Goal: Task Accomplishment & Management: Manage account settings

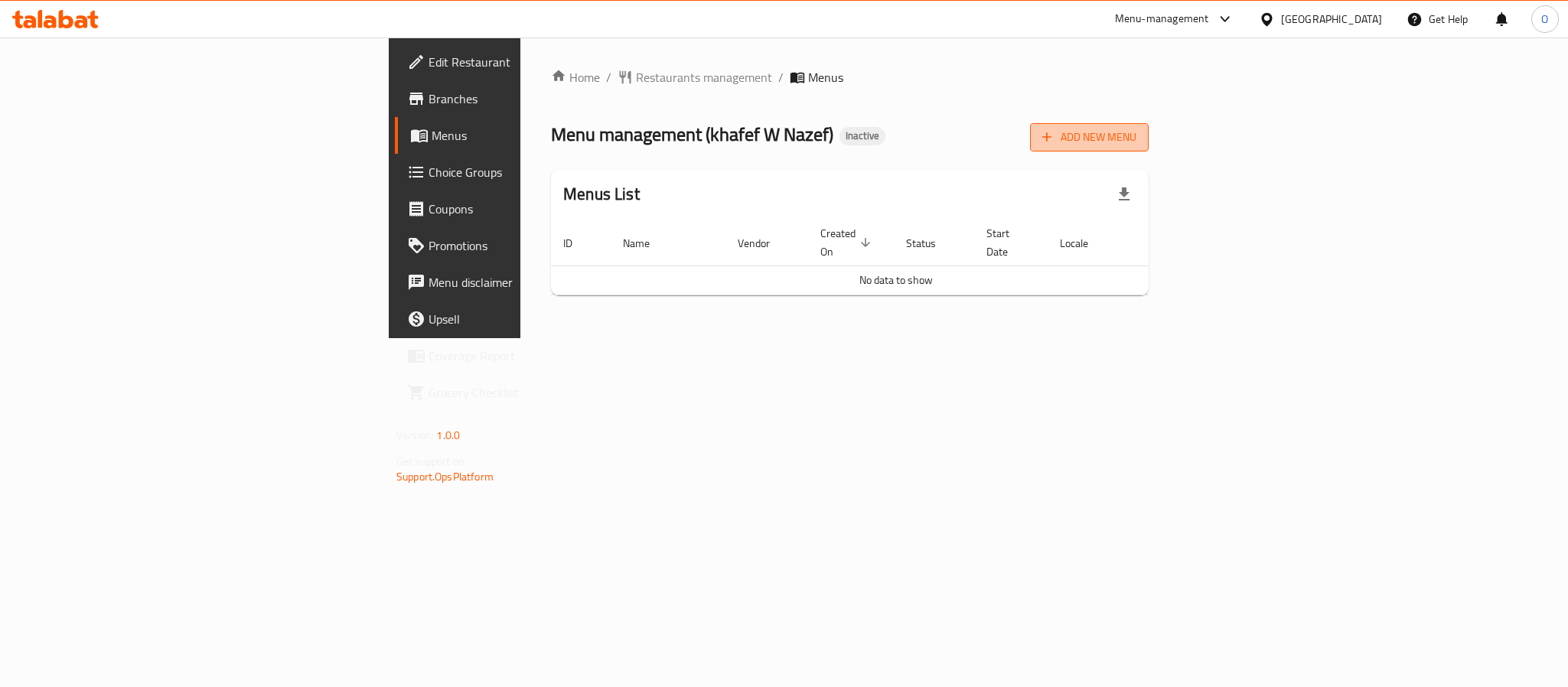
click at [1136, 138] on span "Add New Menu" at bounding box center [1089, 137] width 94 height 19
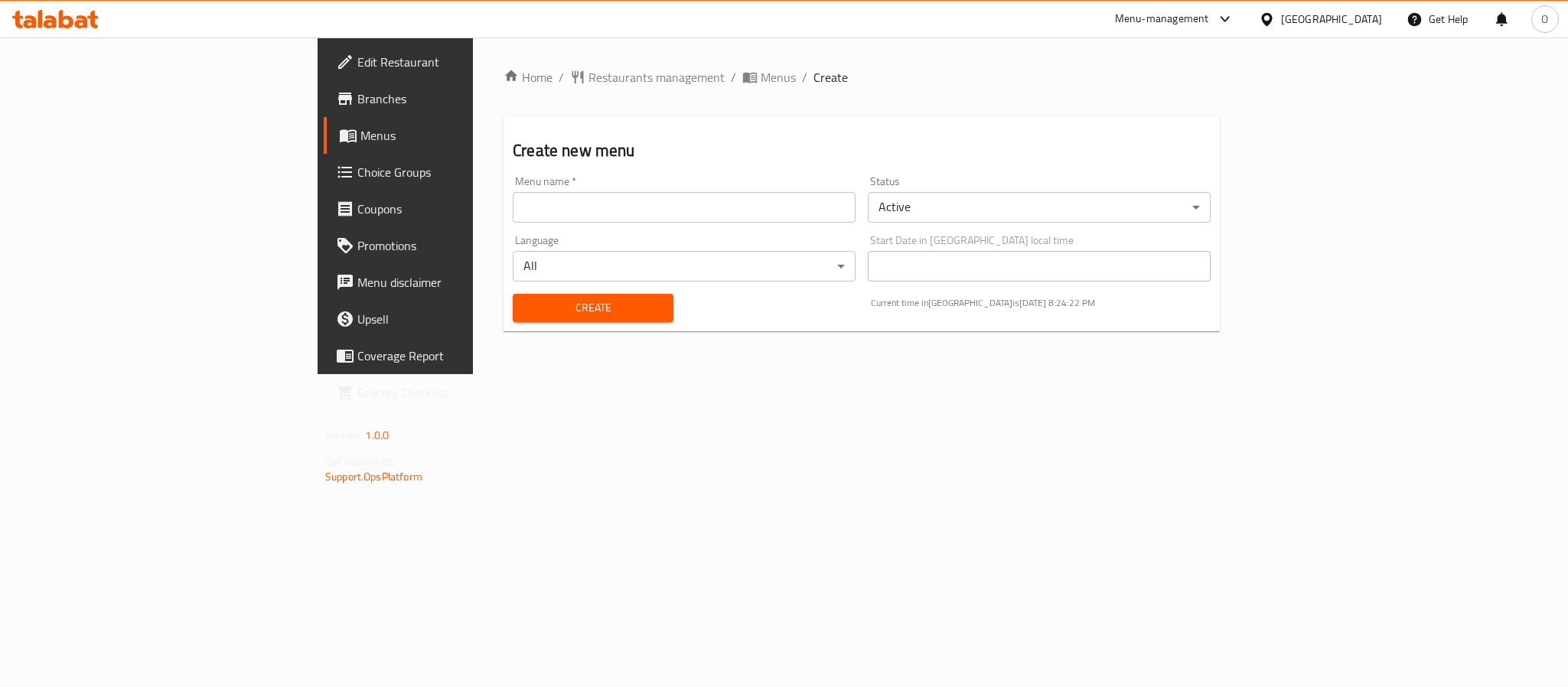
click at [625, 192] on input "text" at bounding box center [683, 207] width 342 height 30
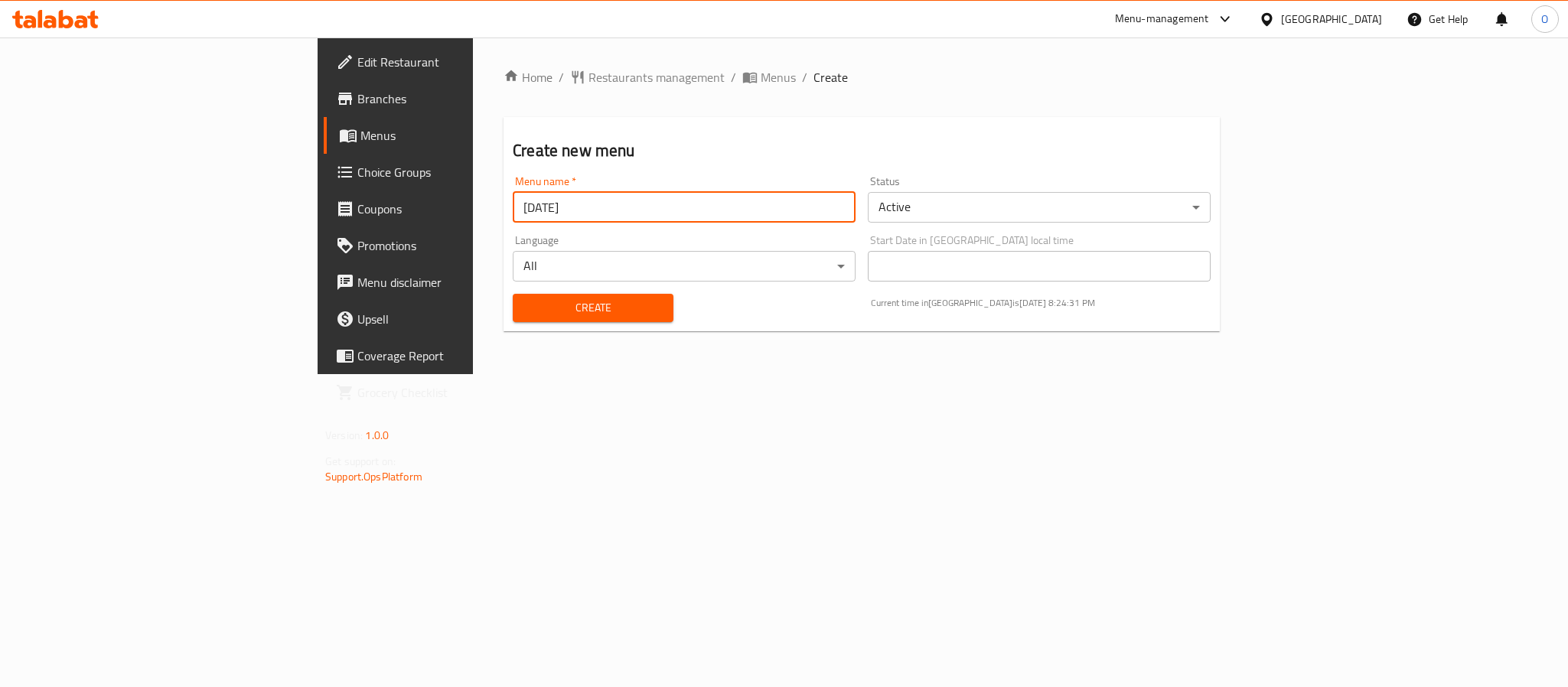
type input "[DATE]"
click at [512, 294] on button "Create" at bounding box center [592, 308] width 160 height 29
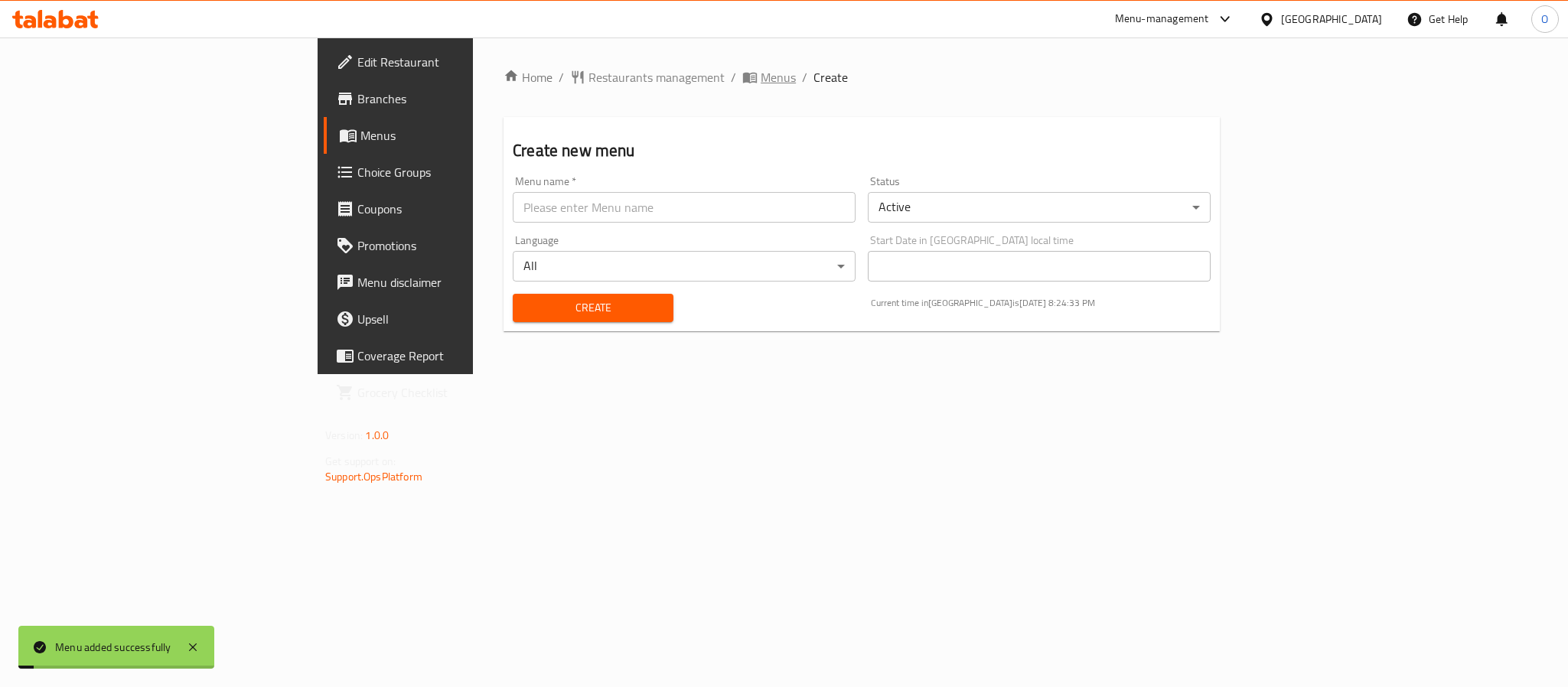
click at [760, 78] on span "Menus" at bounding box center [777, 77] width 36 height 18
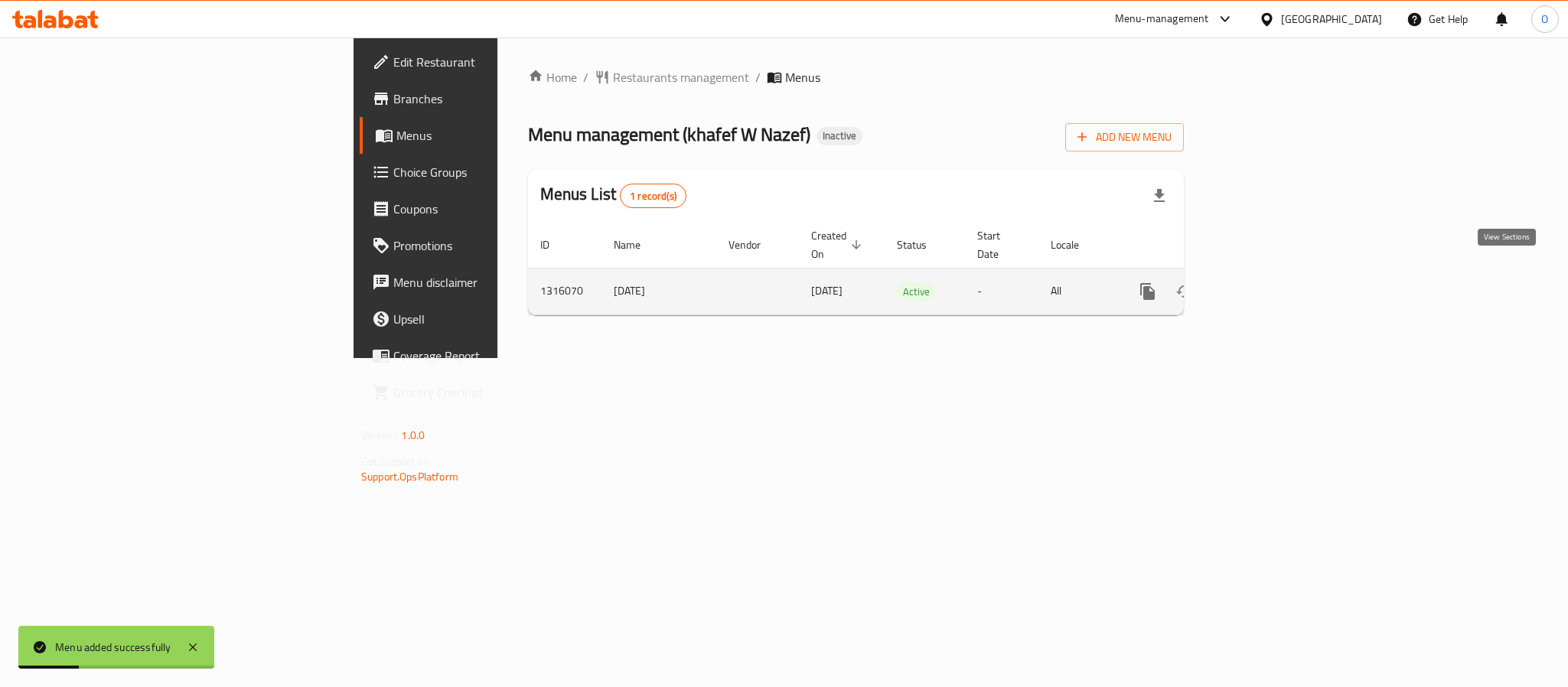
click at [1267, 282] on icon "enhanced table" at bounding box center [1258, 291] width 18 height 18
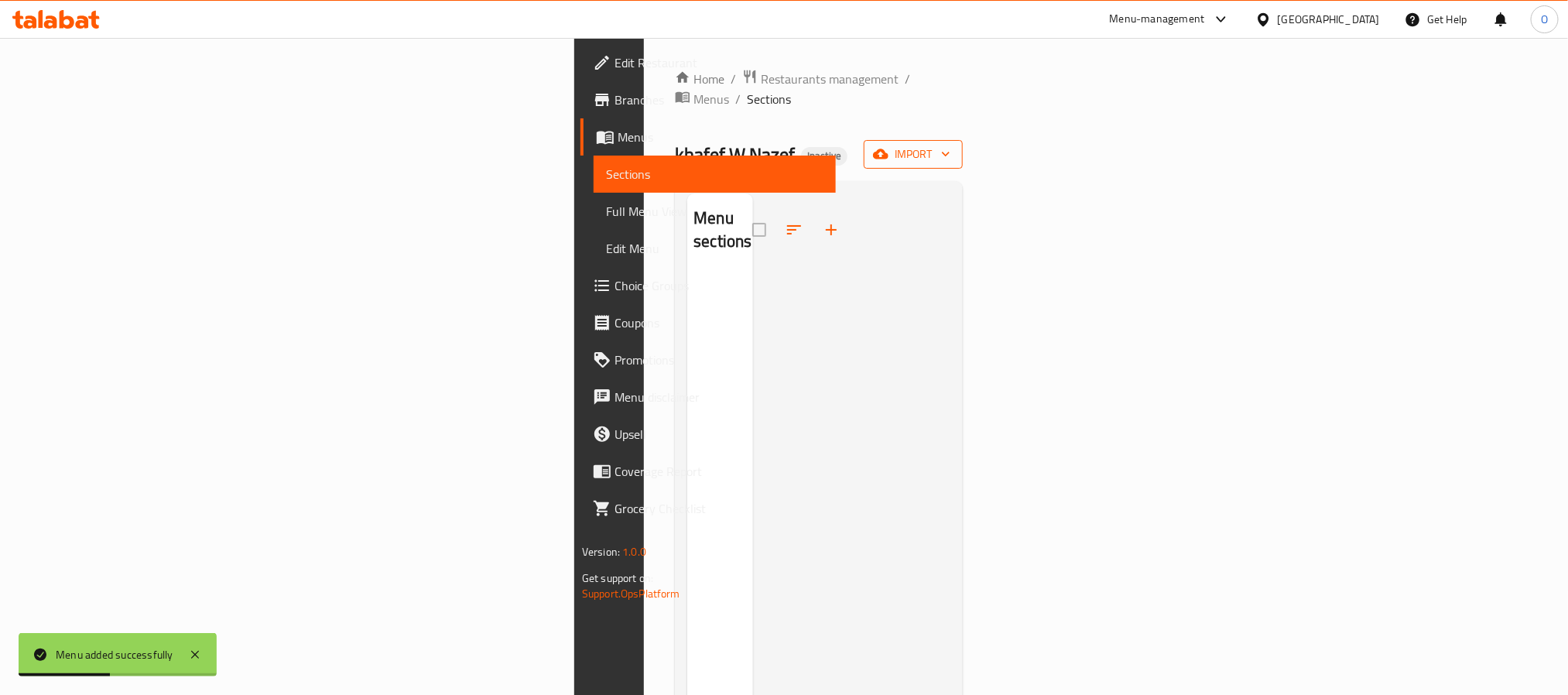
click at [951, 145] on span "import" at bounding box center [913, 154] width 75 height 19
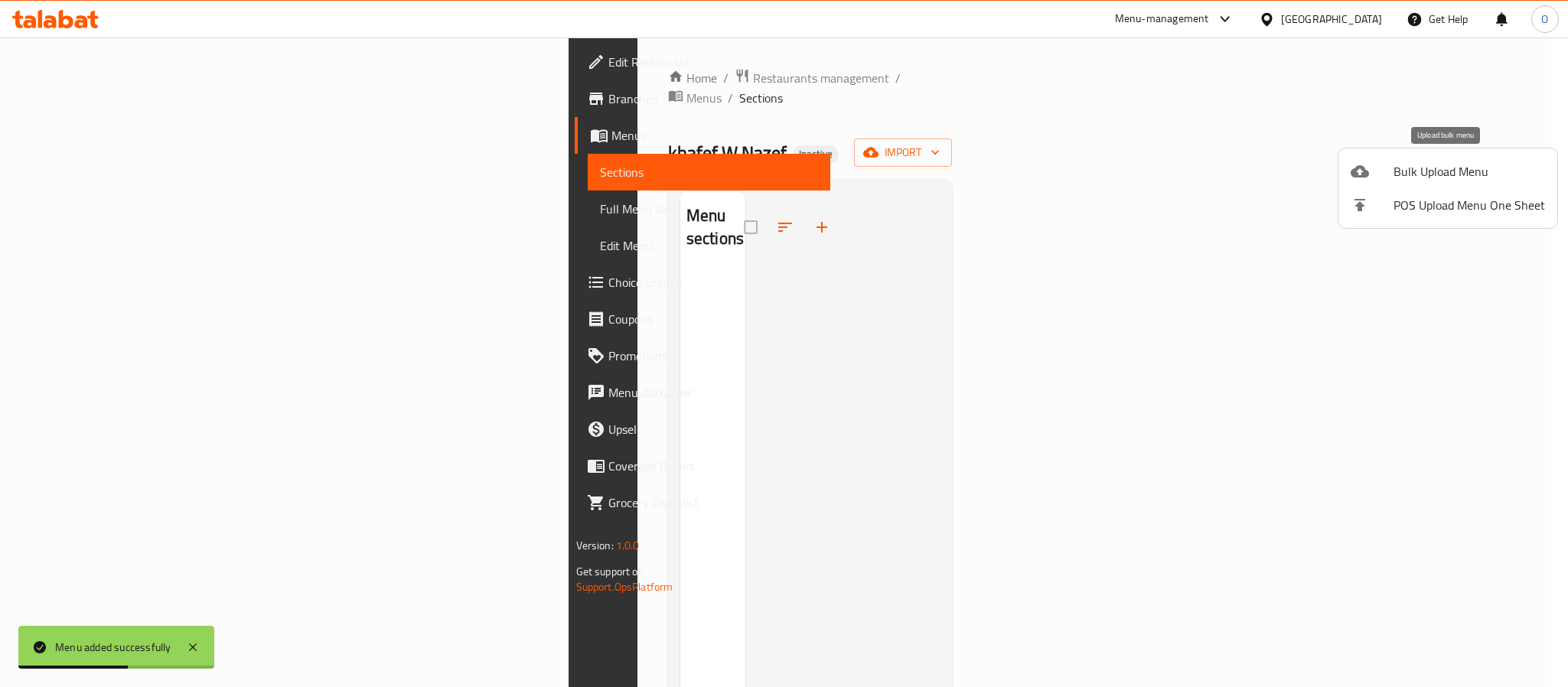
click at [1448, 165] on span "Bulk Upload Menu" at bounding box center [1468, 171] width 152 height 18
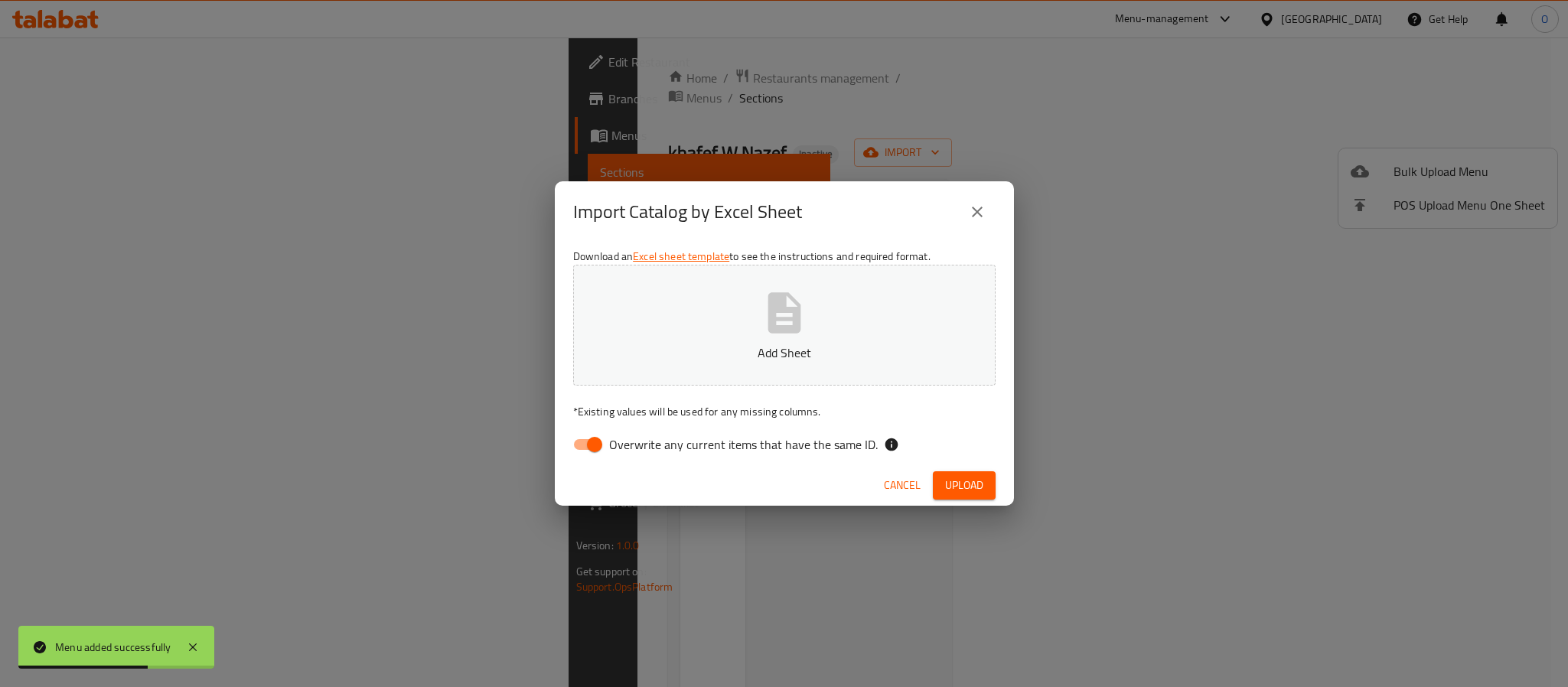
click at [590, 453] on input "Overwrite any current items that have the same ID." at bounding box center [595, 444] width 88 height 29
checkbox input "false"
click at [982, 486] on span "Upload" at bounding box center [964, 485] width 38 height 19
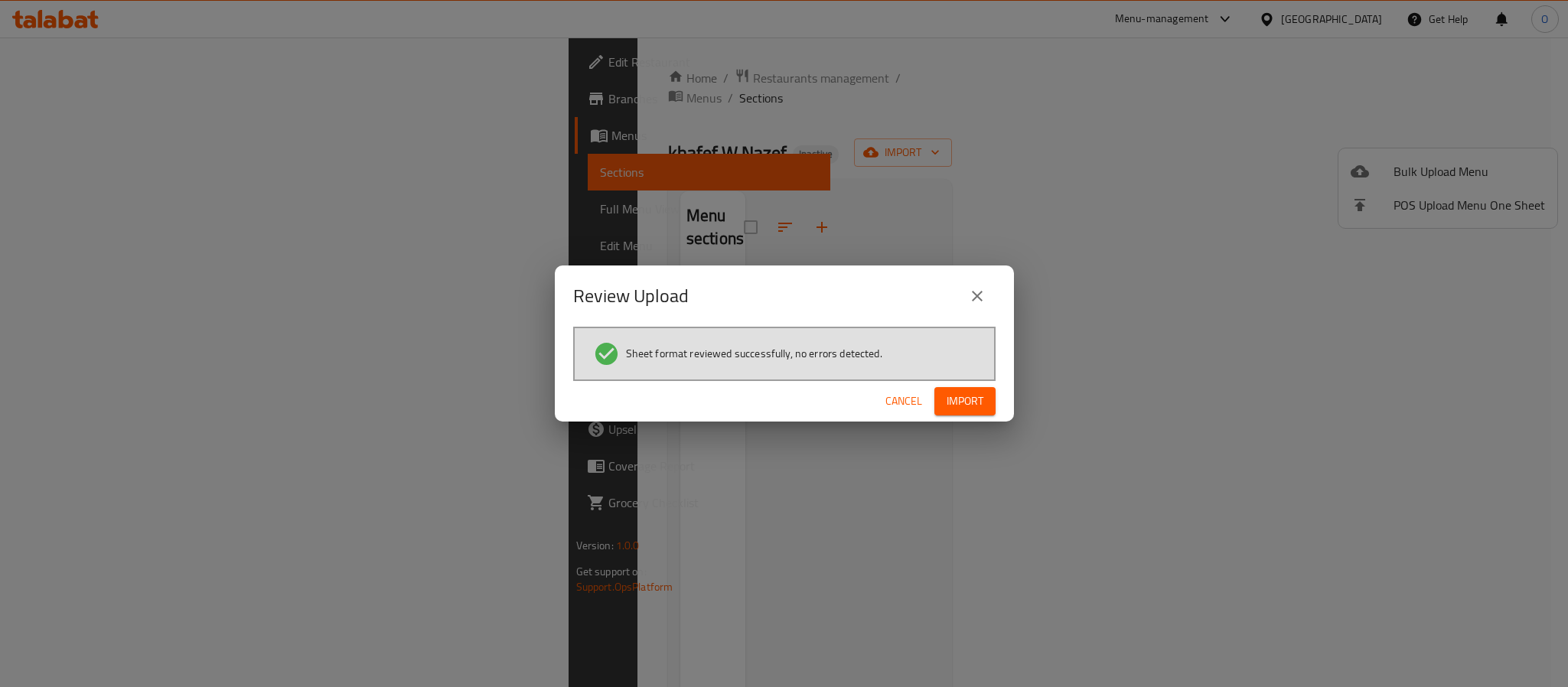
click at [971, 395] on span "Import" at bounding box center [965, 401] width 36 height 19
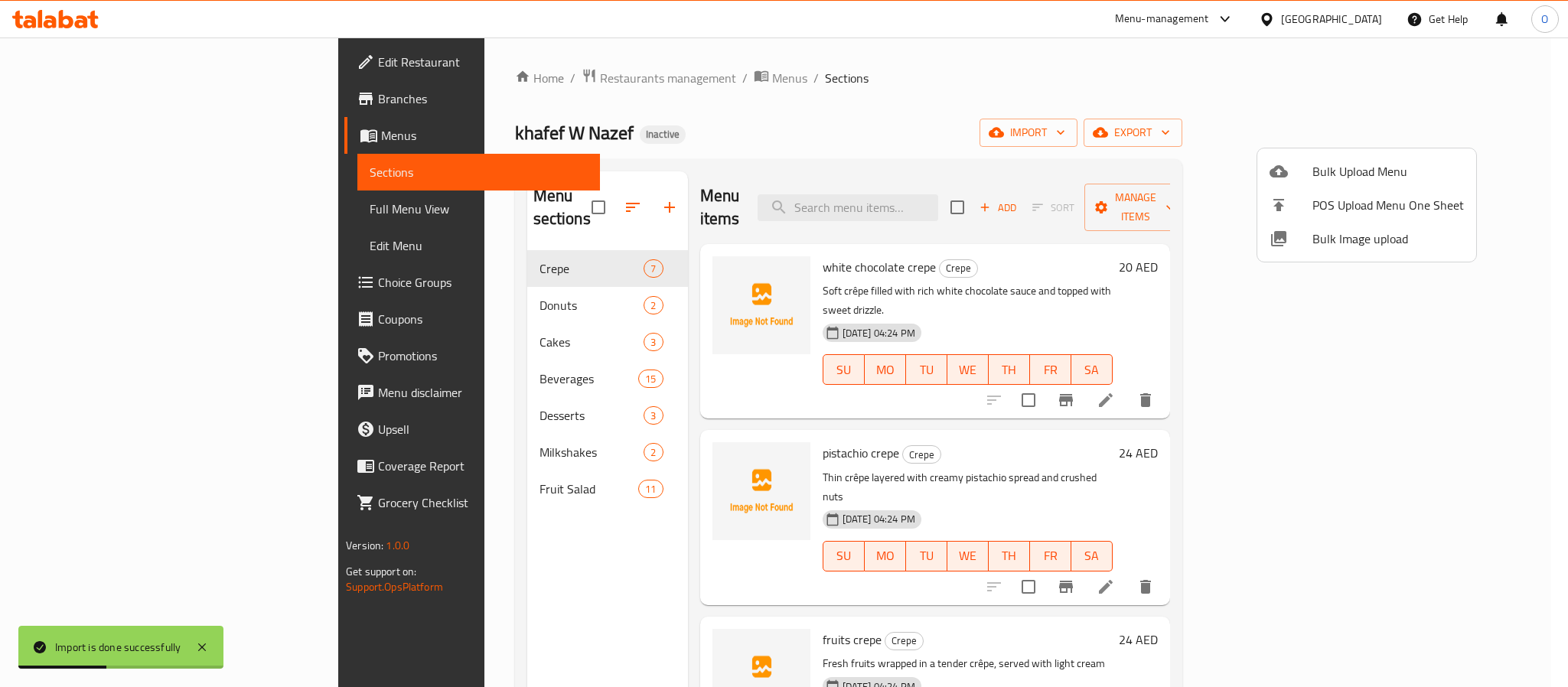
click at [693, 114] on div at bounding box center [784, 343] width 1568 height 687
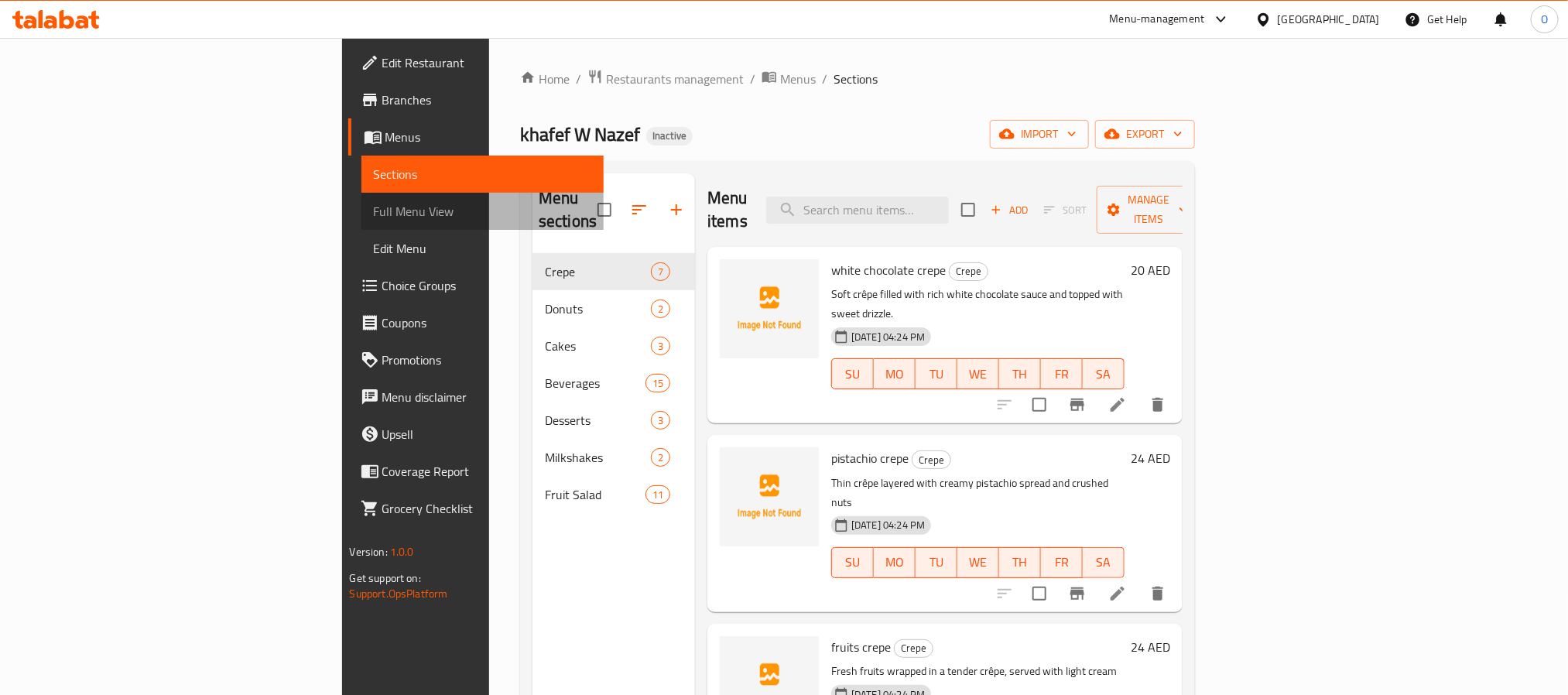
click at [374, 219] on span "Full Menu View" at bounding box center [482, 210] width 217 height 18
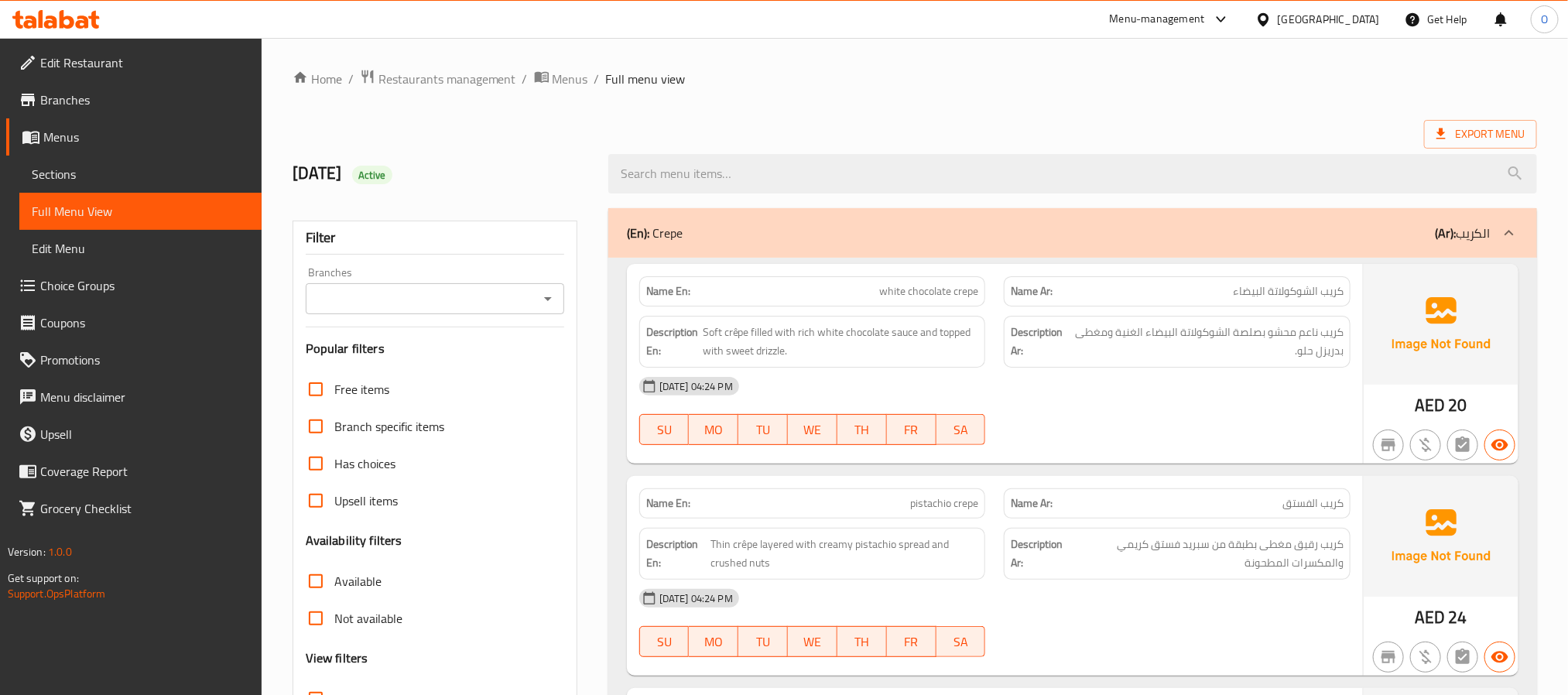
scroll to position [348, 0]
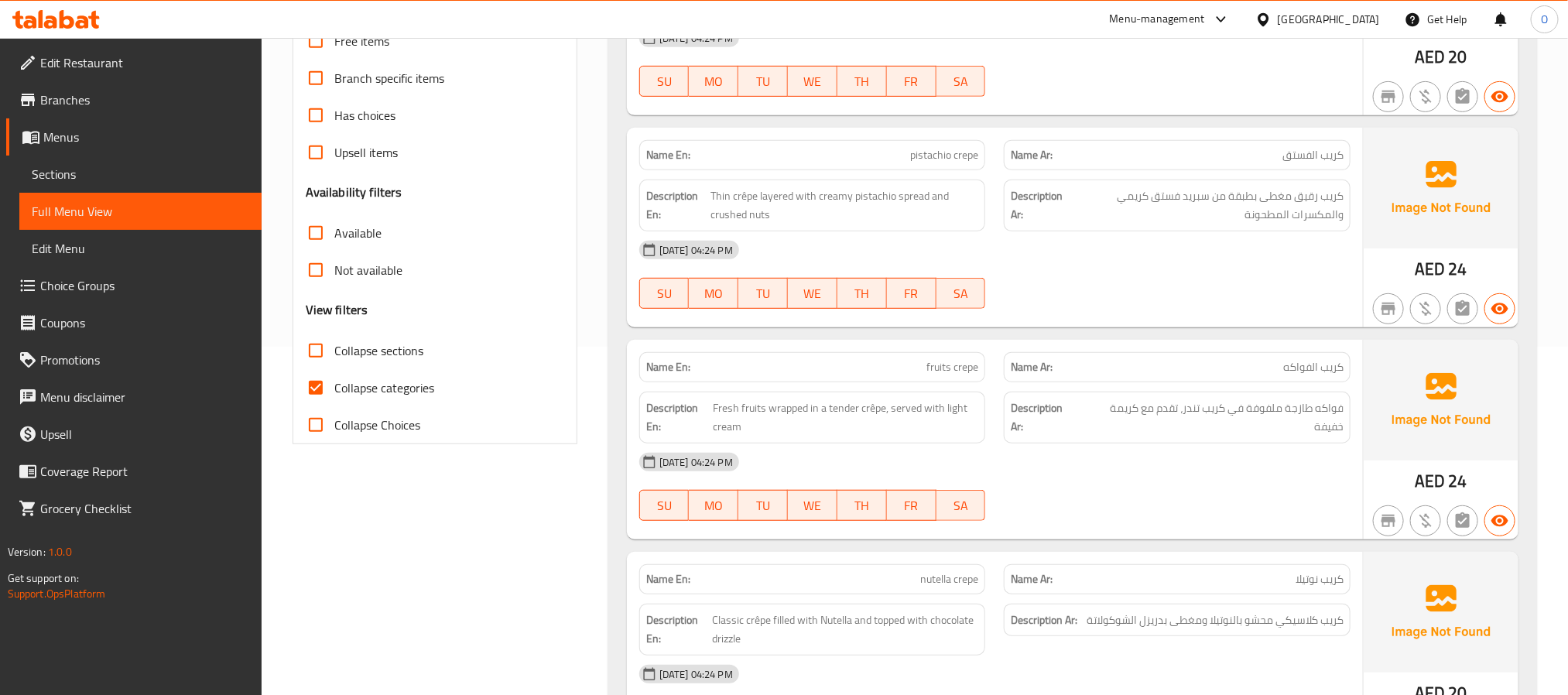
drag, startPoint x: 412, startPoint y: 420, endPoint x: 410, endPoint y: 399, distance: 21.1
click at [410, 413] on label "Collapse Choices" at bounding box center [359, 424] width 123 height 37
click at [405, 390] on span "Collapse categories" at bounding box center [384, 387] width 100 height 18
click at [334, 390] on input "Collapse categories" at bounding box center [316, 387] width 37 height 37
checkbox input "false"
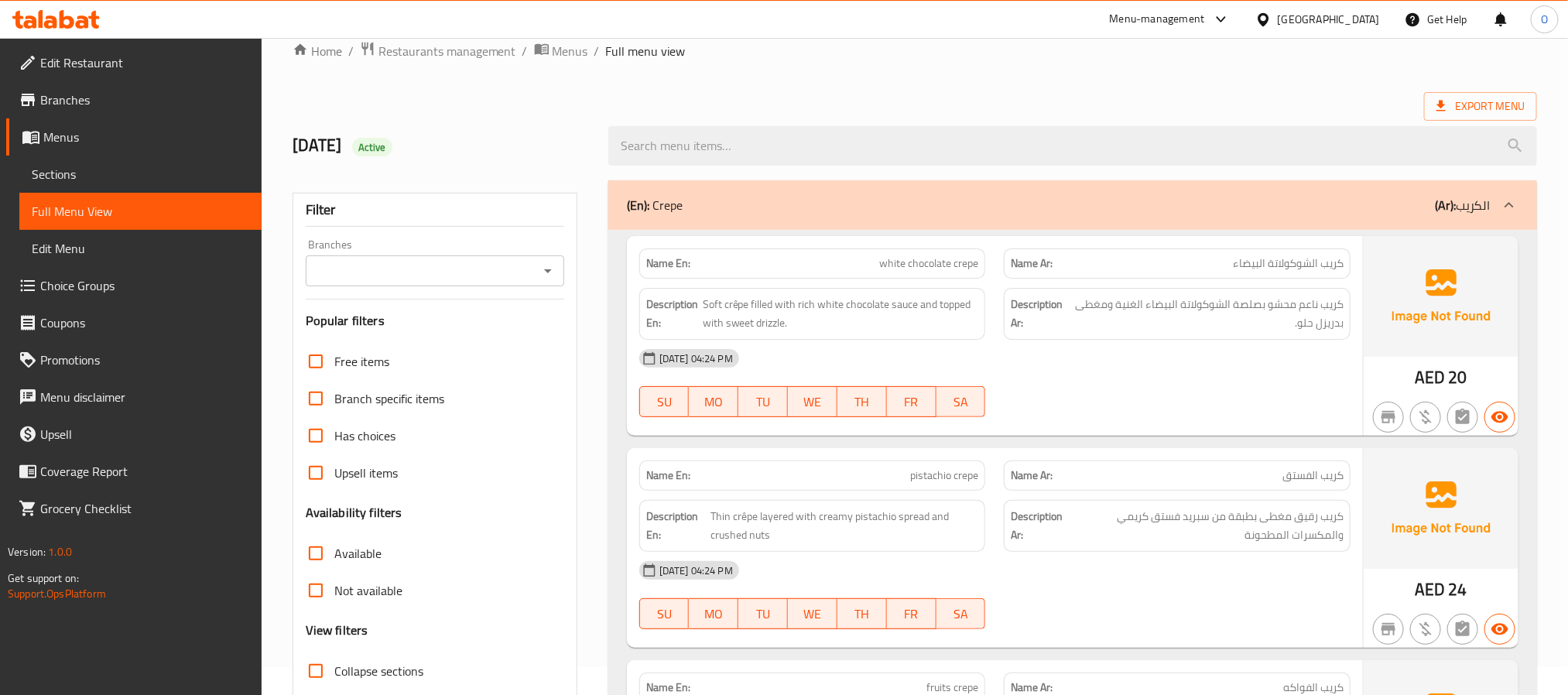
scroll to position [116, 0]
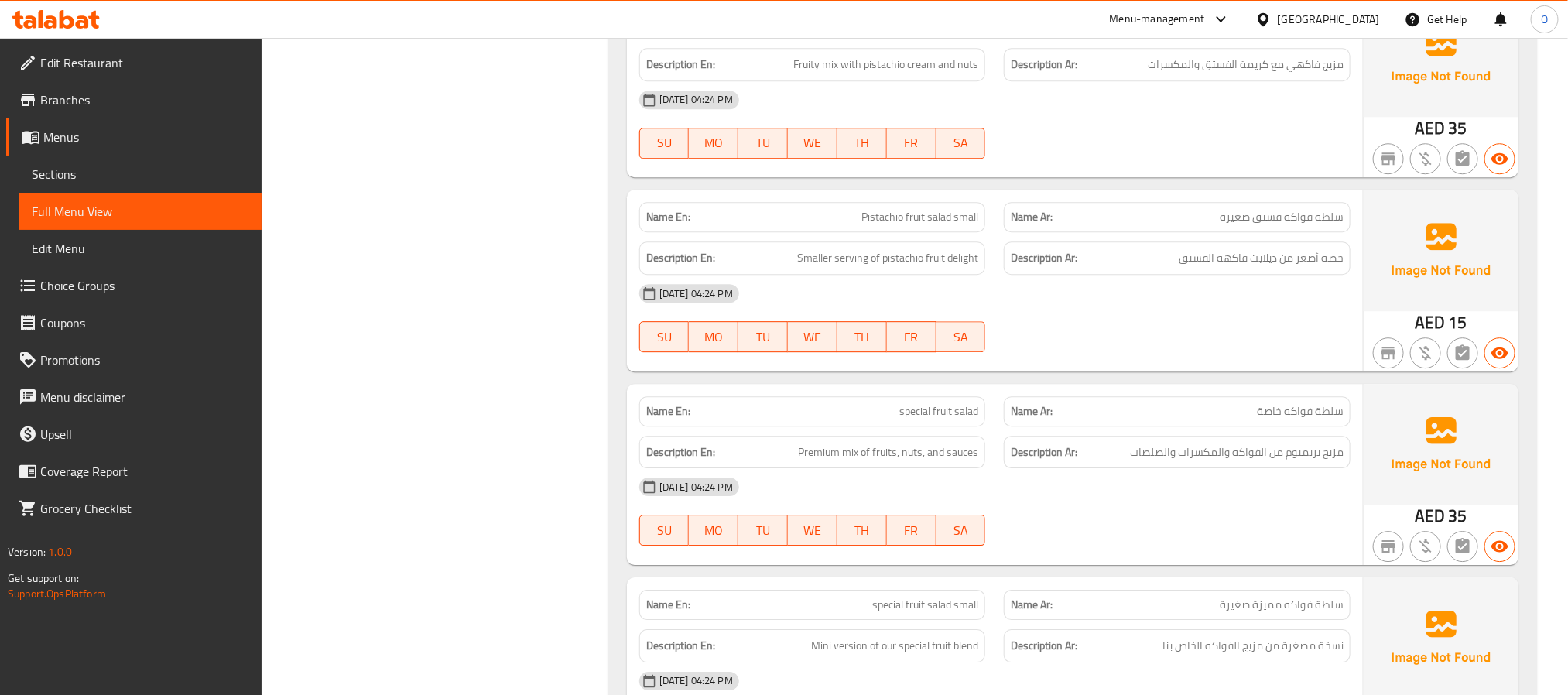
scroll to position [8670, 0]
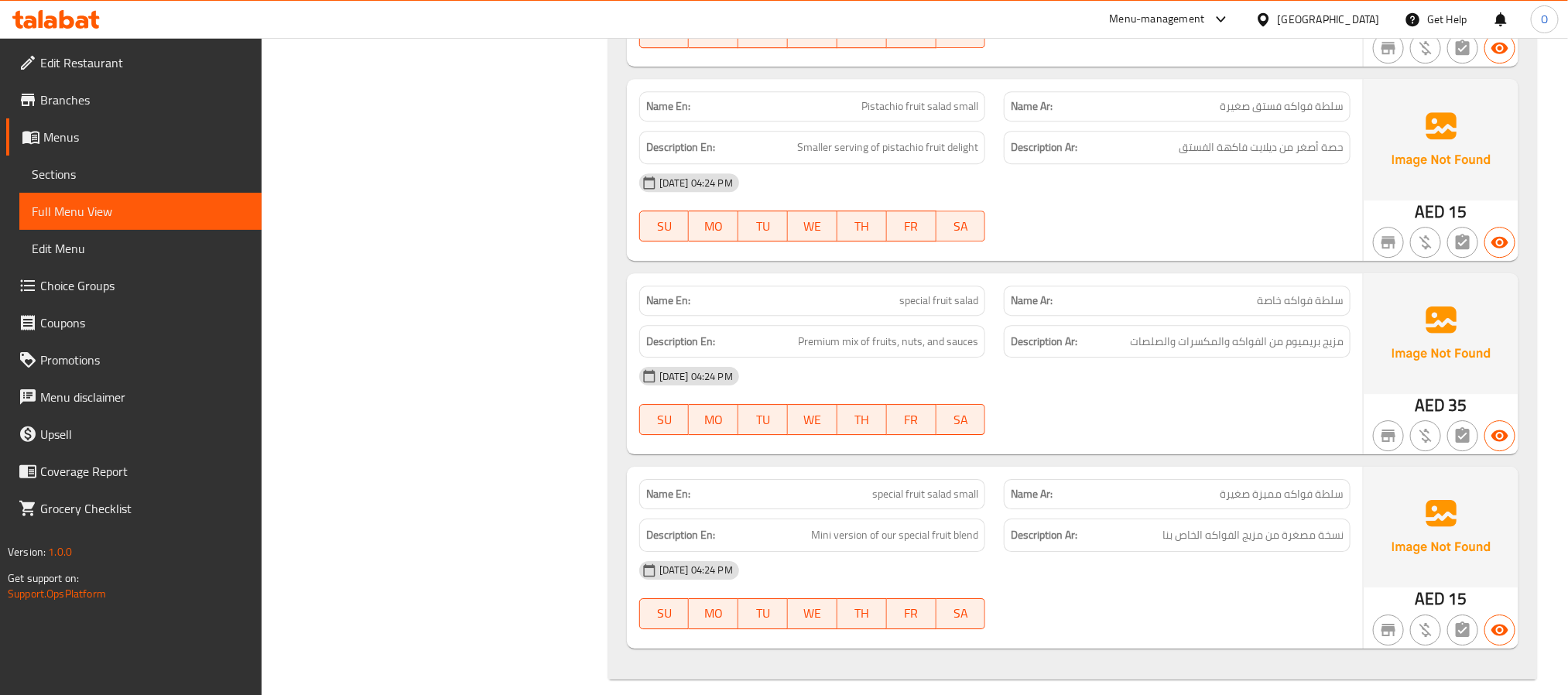
click at [68, 181] on span "Sections" at bounding box center [140, 174] width 217 height 18
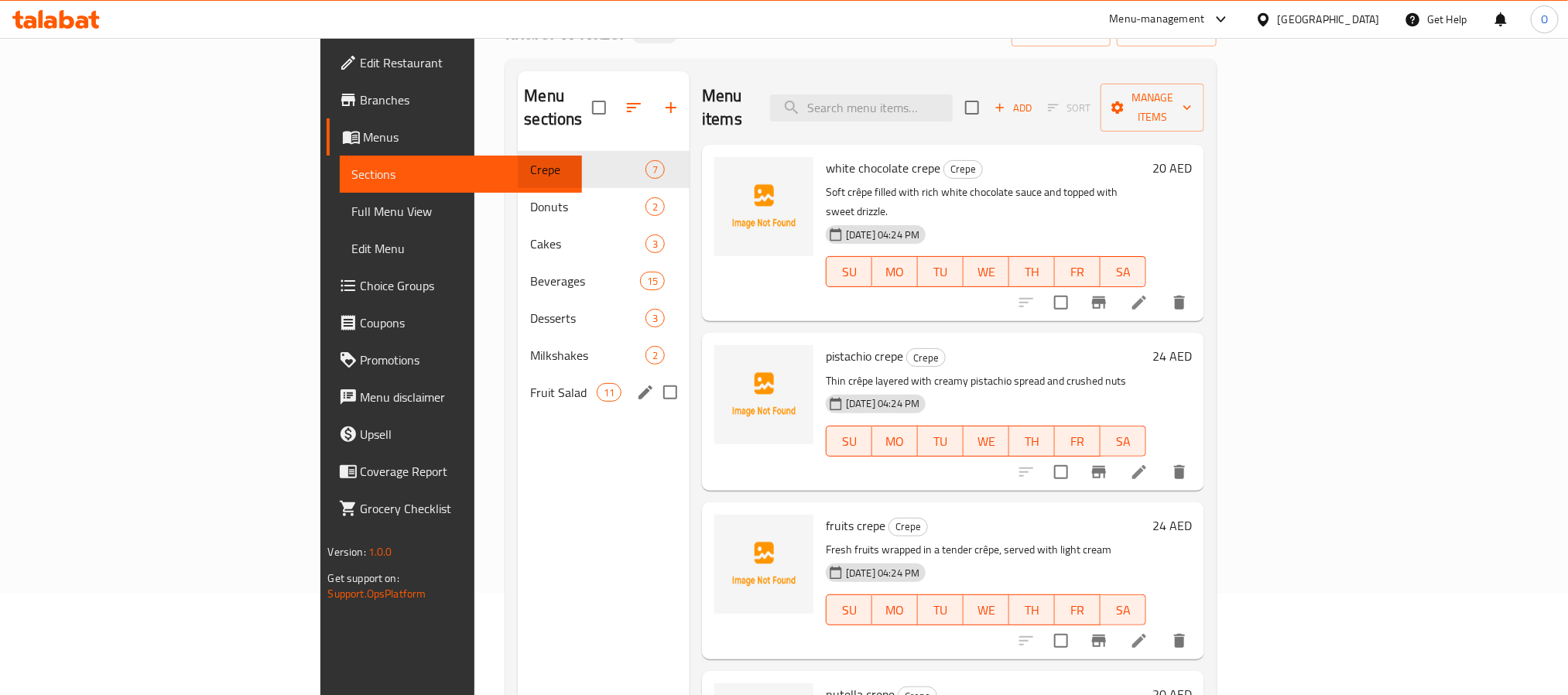
scroll to position [101, 0]
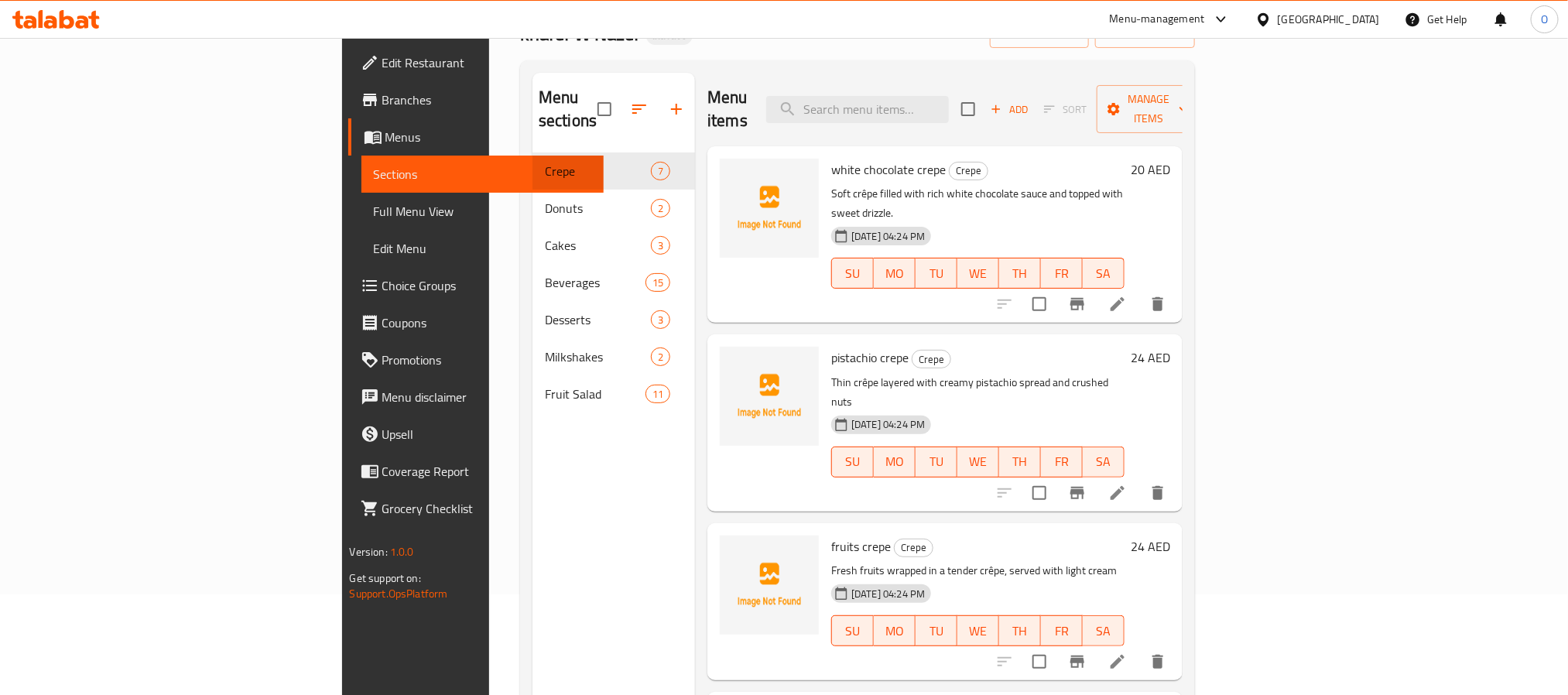
click at [532, 559] on div "Menu sections Crepe 7 Donuts 2 Cakes 3 Beverages 15 Desserts 3 Milkshakes 2 Fru…" at bounding box center [613, 420] width 162 height 695
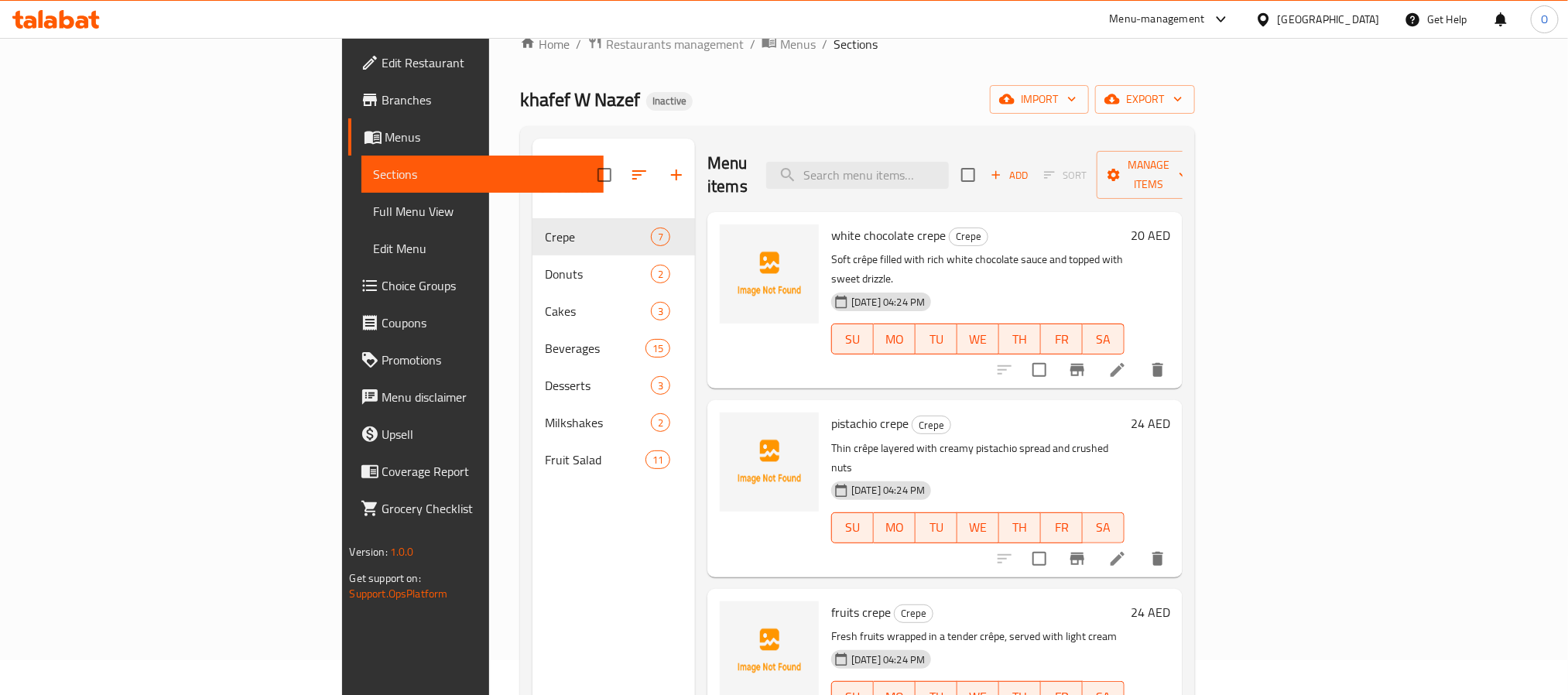
scroll to position [0, 0]
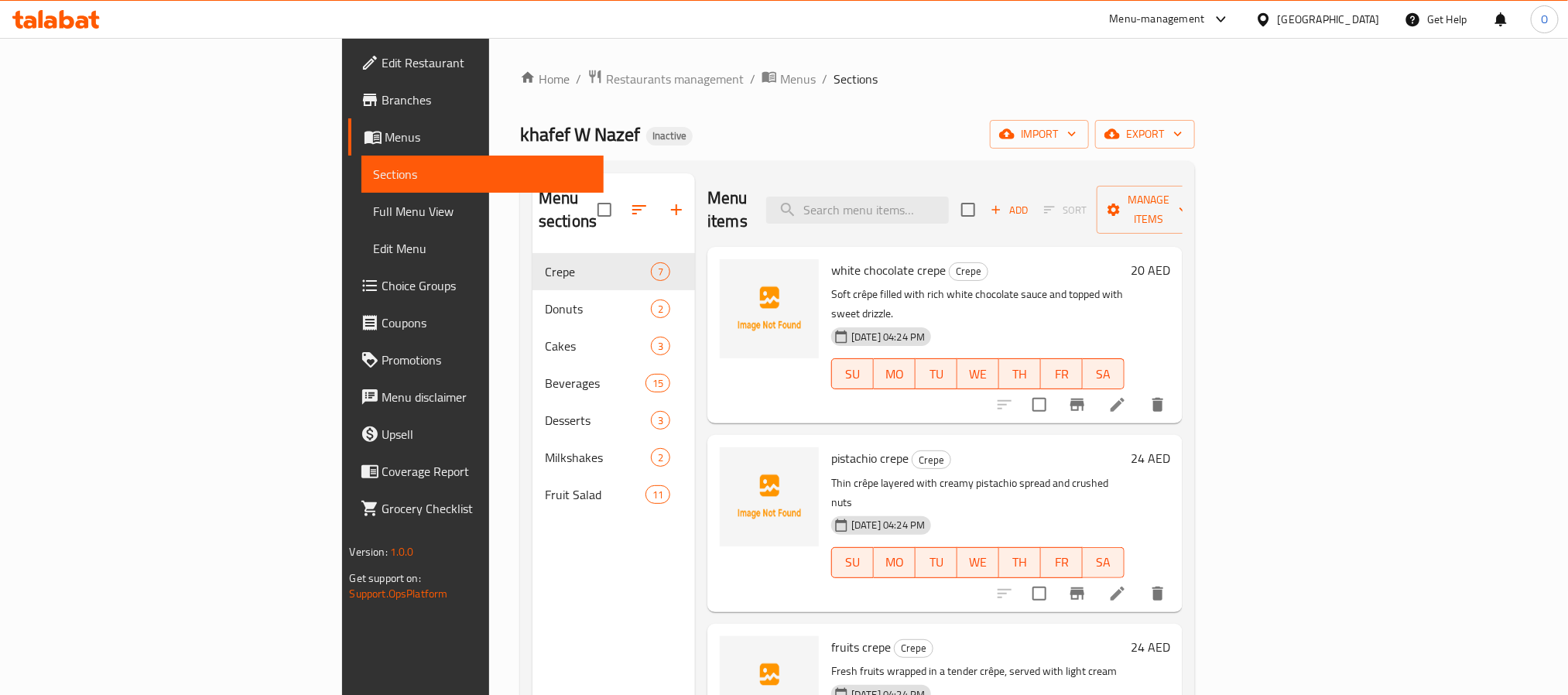
click at [382, 103] on span "Branches" at bounding box center [487, 99] width 209 height 18
